Goal: Check status: Check status

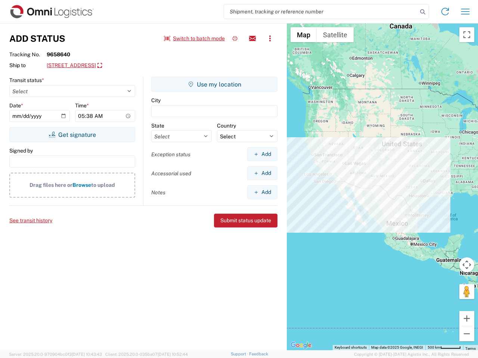
click at [321, 12] on input "search" at bounding box center [320, 11] width 193 height 14
click at [422, 12] on icon at bounding box center [422, 12] width 10 height 10
click at [445, 12] on icon at bounding box center [445, 12] width 12 height 12
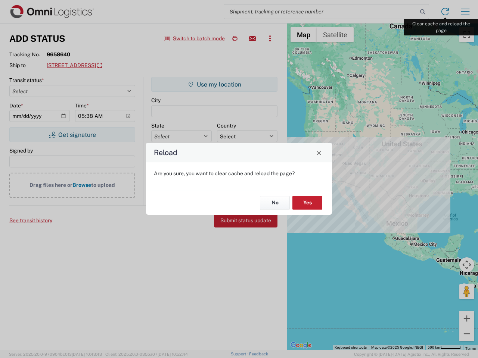
click at [465, 12] on div "Reload Are you sure, you want to clear cache and reload the page? No Yes" at bounding box center [239, 179] width 478 height 358
click at [194, 38] on div "Reload Are you sure, you want to clear cache and reload the page? No Yes" at bounding box center [239, 179] width 478 height 358
click at [235, 38] on div "Reload Are you sure, you want to clear cache and reload the page? No Yes" at bounding box center [239, 179] width 478 height 358
click at [252, 38] on div "Reload Are you sure, you want to clear cache and reload the page? No Yes" at bounding box center [239, 179] width 478 height 358
click at [270, 38] on div "Reload Are you sure, you want to clear cache and reload the page? No Yes" at bounding box center [239, 179] width 478 height 358
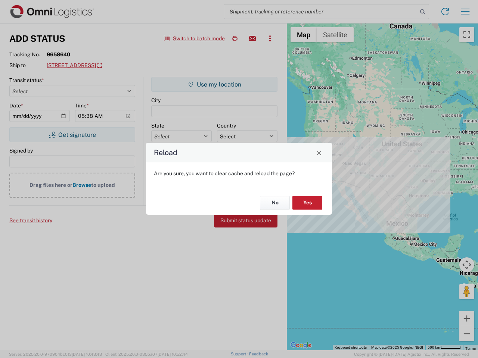
click at [106, 66] on div "Reload Are you sure, you want to clear cache and reload the page? No Yes" at bounding box center [239, 179] width 478 height 358
click at [72, 135] on div "Reload Are you sure, you want to clear cache and reload the page? No Yes" at bounding box center [239, 179] width 478 height 358
